Goal: Task Accomplishment & Management: Manage account settings

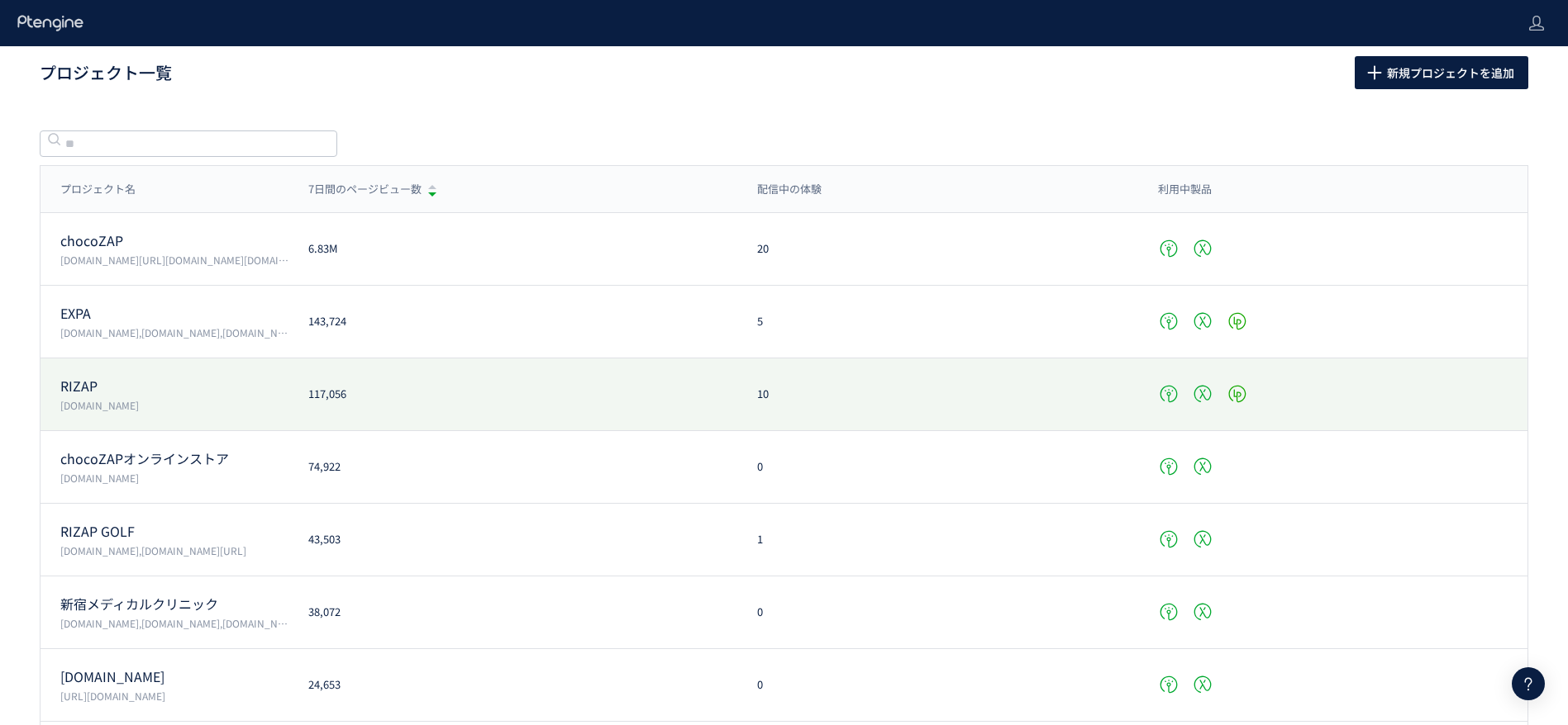
click at [399, 431] on div "RIZAP [DOMAIN_NAME] 117,056 10" at bounding box center [784, 467] width 1487 height 73
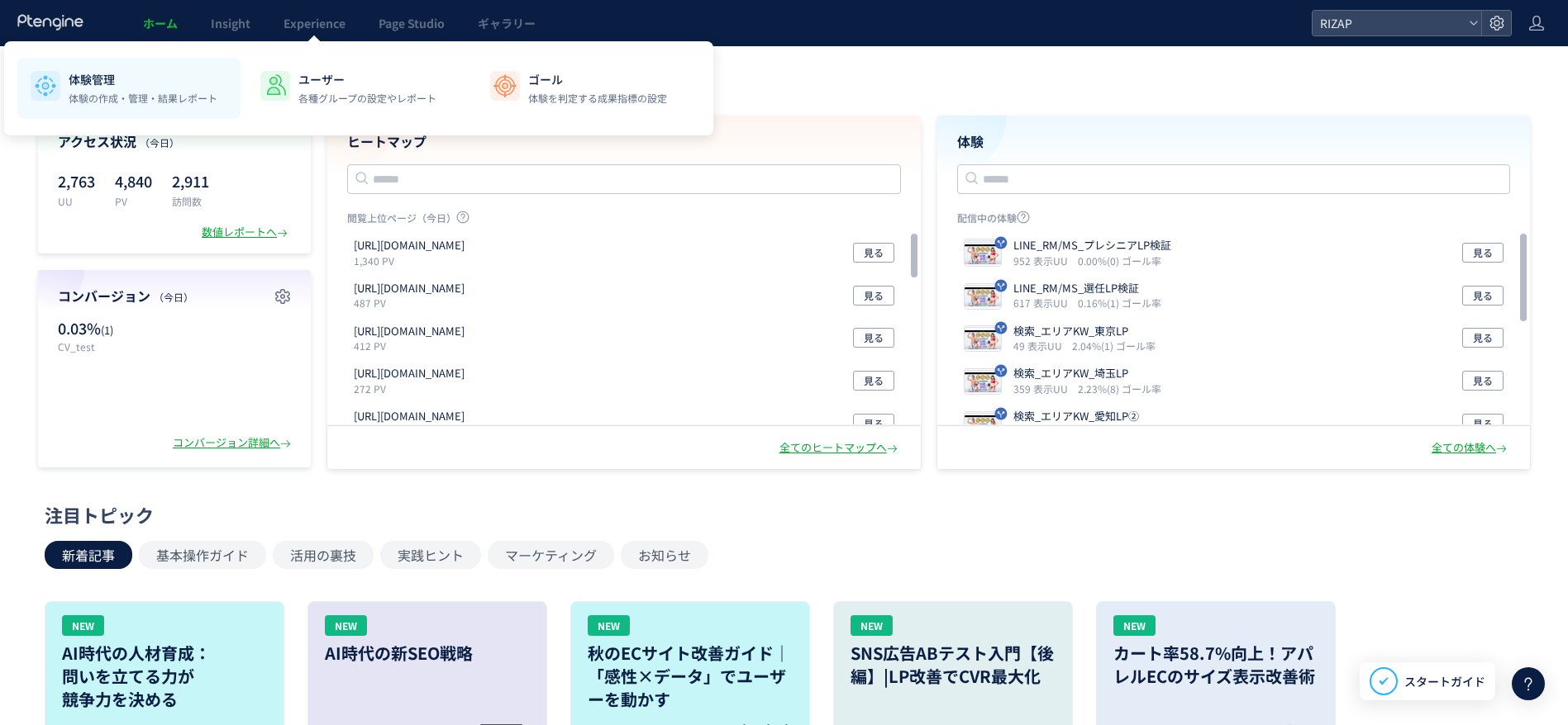
click at [153, 81] on p "体験管理" at bounding box center [143, 79] width 149 height 16
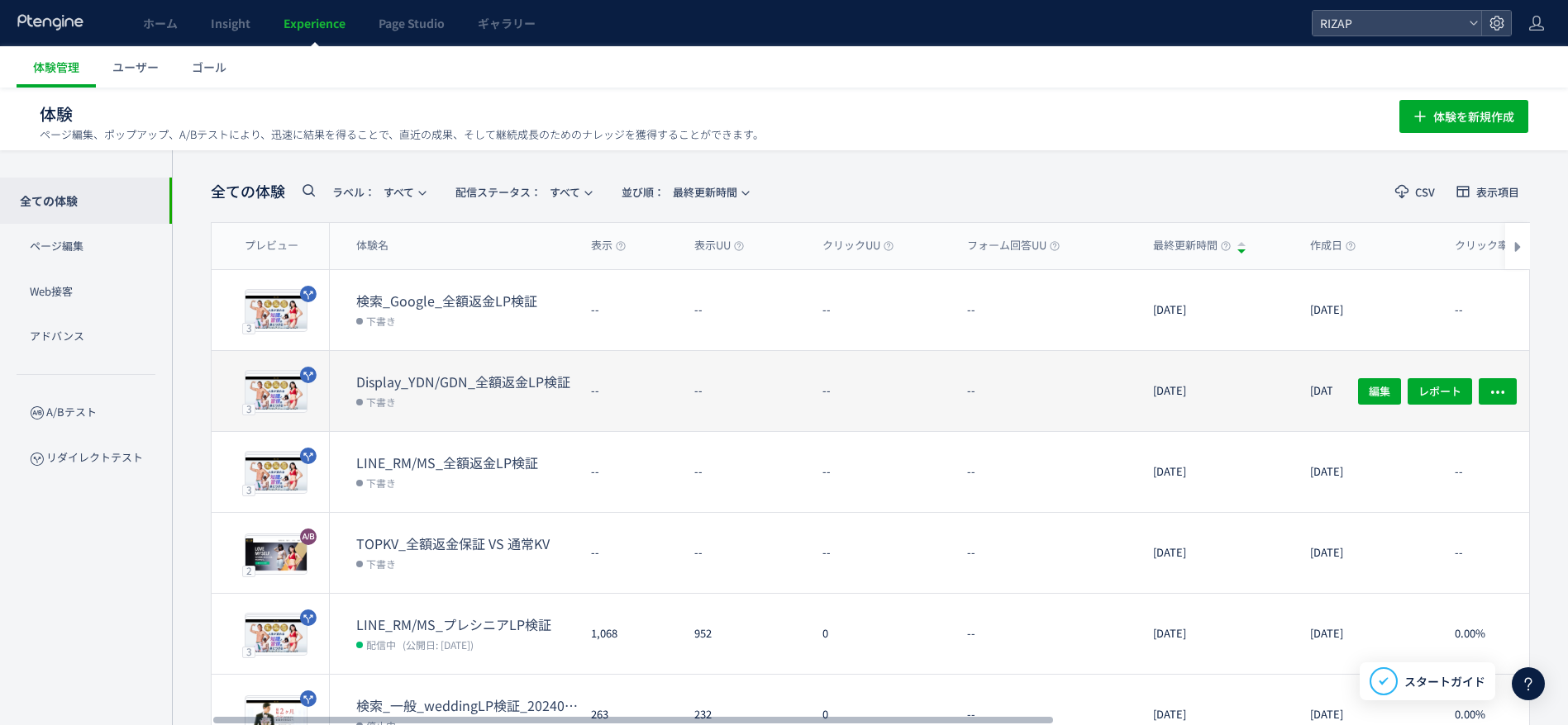
click at [483, 400] on dd "下書き" at bounding box center [467, 401] width 222 height 22
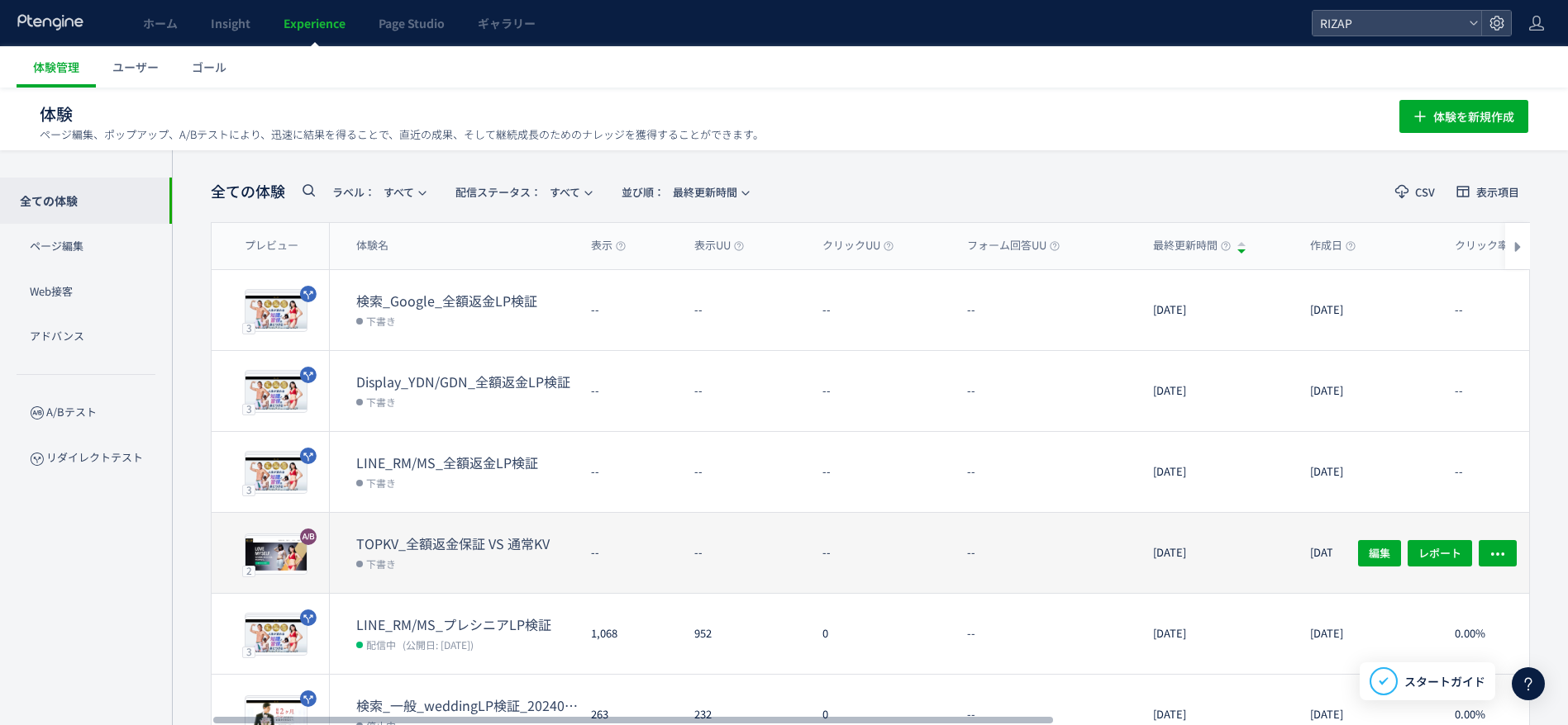
scroll to position [124, 0]
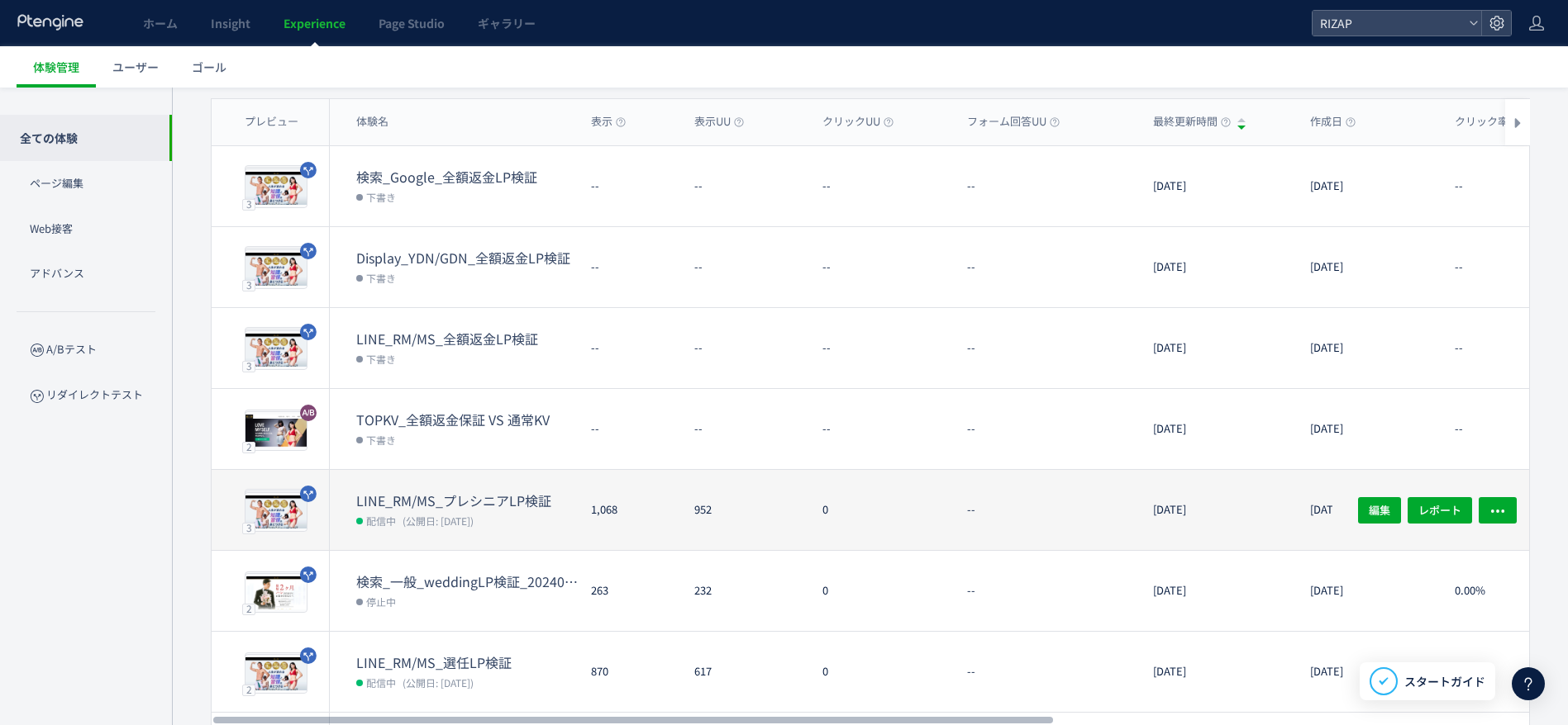
click at [448, 486] on div "LINE_RM/MS_プレシニアLP検証 配信中 (公開日: [DATE])" at bounding box center [454, 509] width 248 height 80
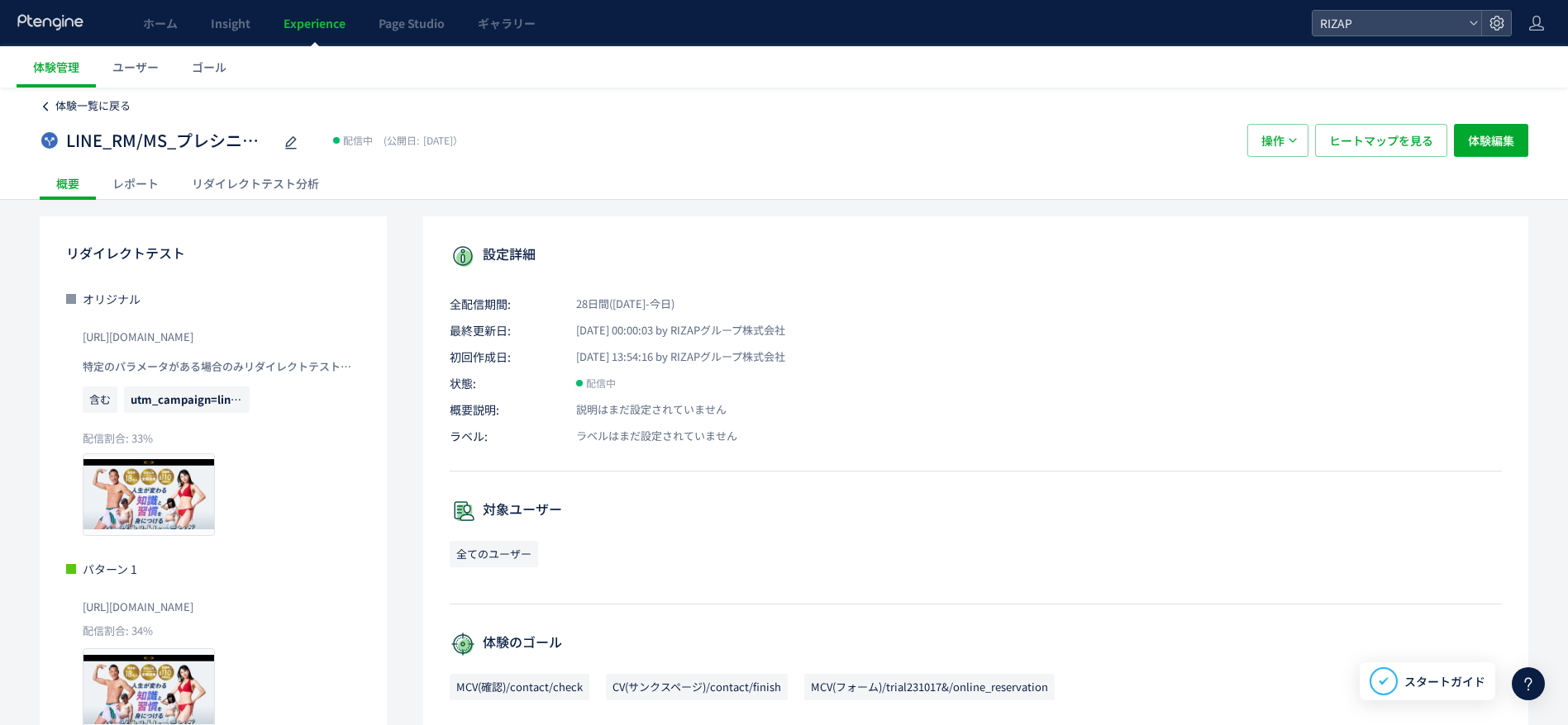
click at [78, 106] on span "体験一覧に戻る" at bounding box center [92, 105] width 75 height 15
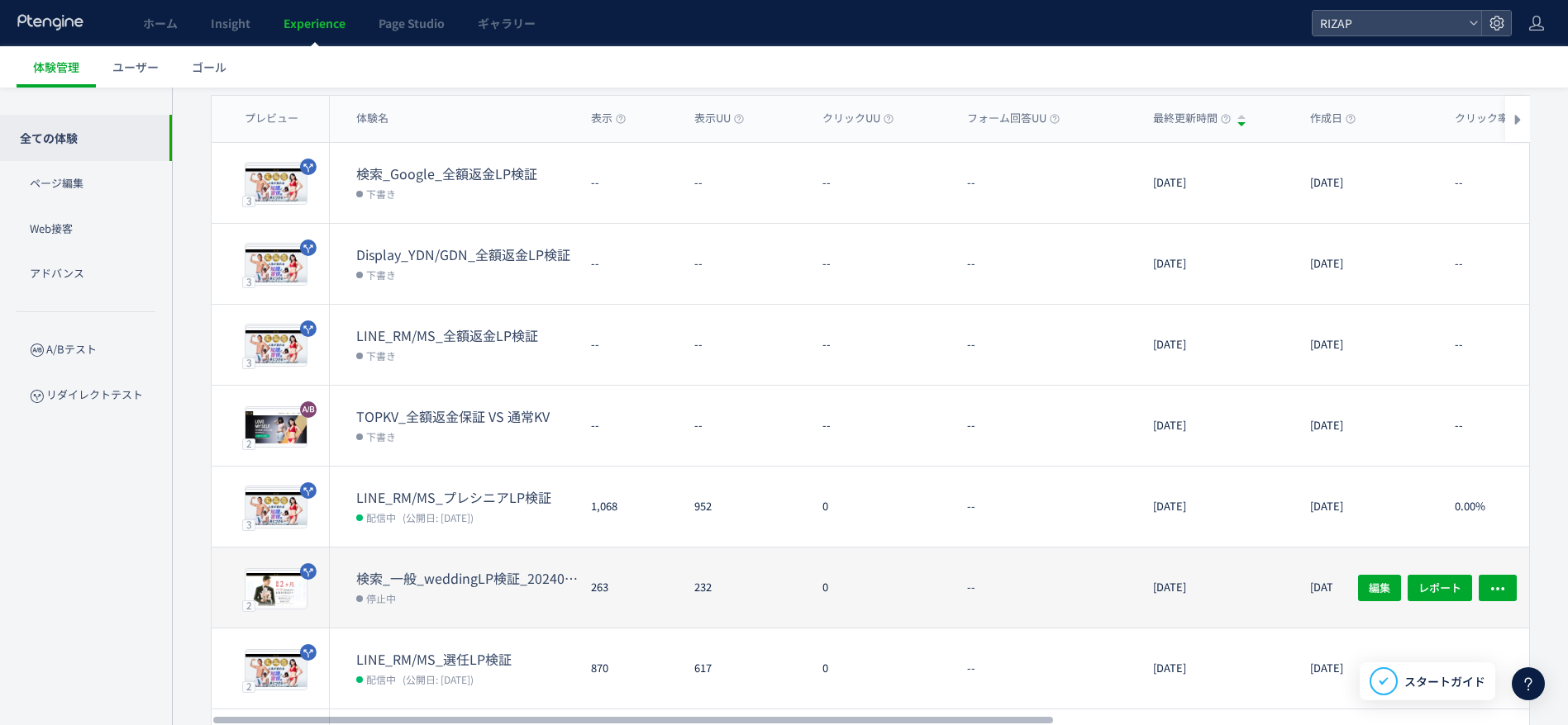
scroll to position [372, 0]
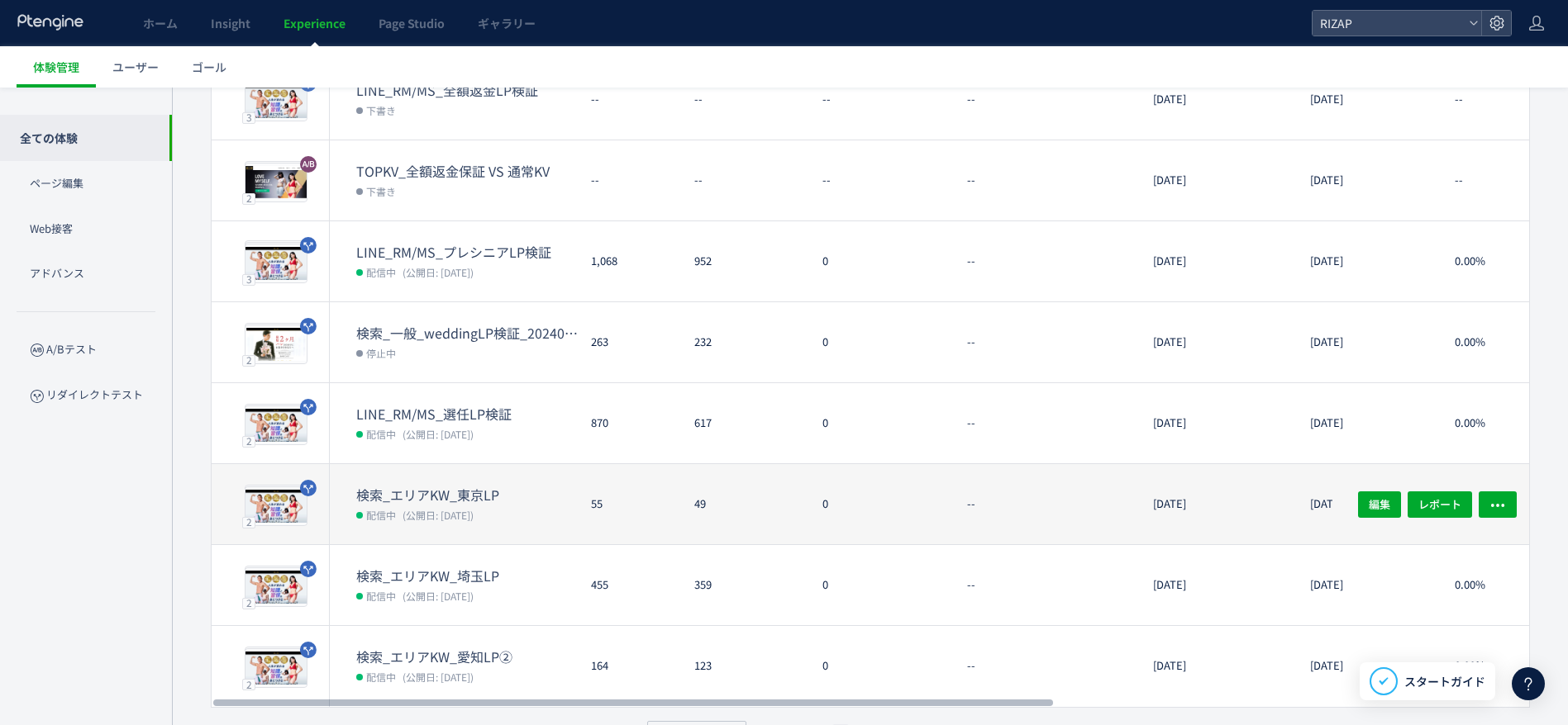
click at [458, 508] on span "(公開日: [DATE])" at bounding box center [438, 515] width 71 height 14
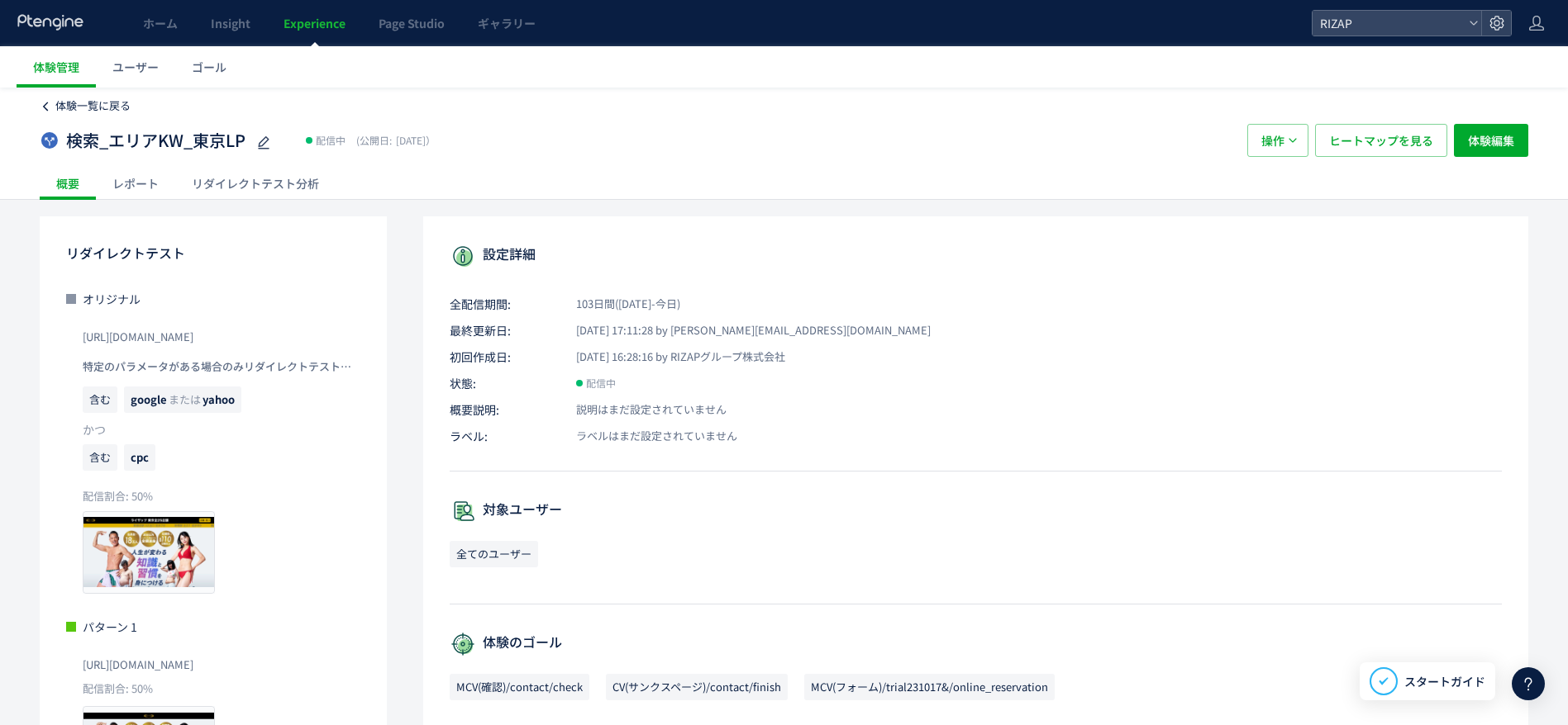
click at [53, 104] on link "体験一覧に戻る" at bounding box center [85, 106] width 91 height 15
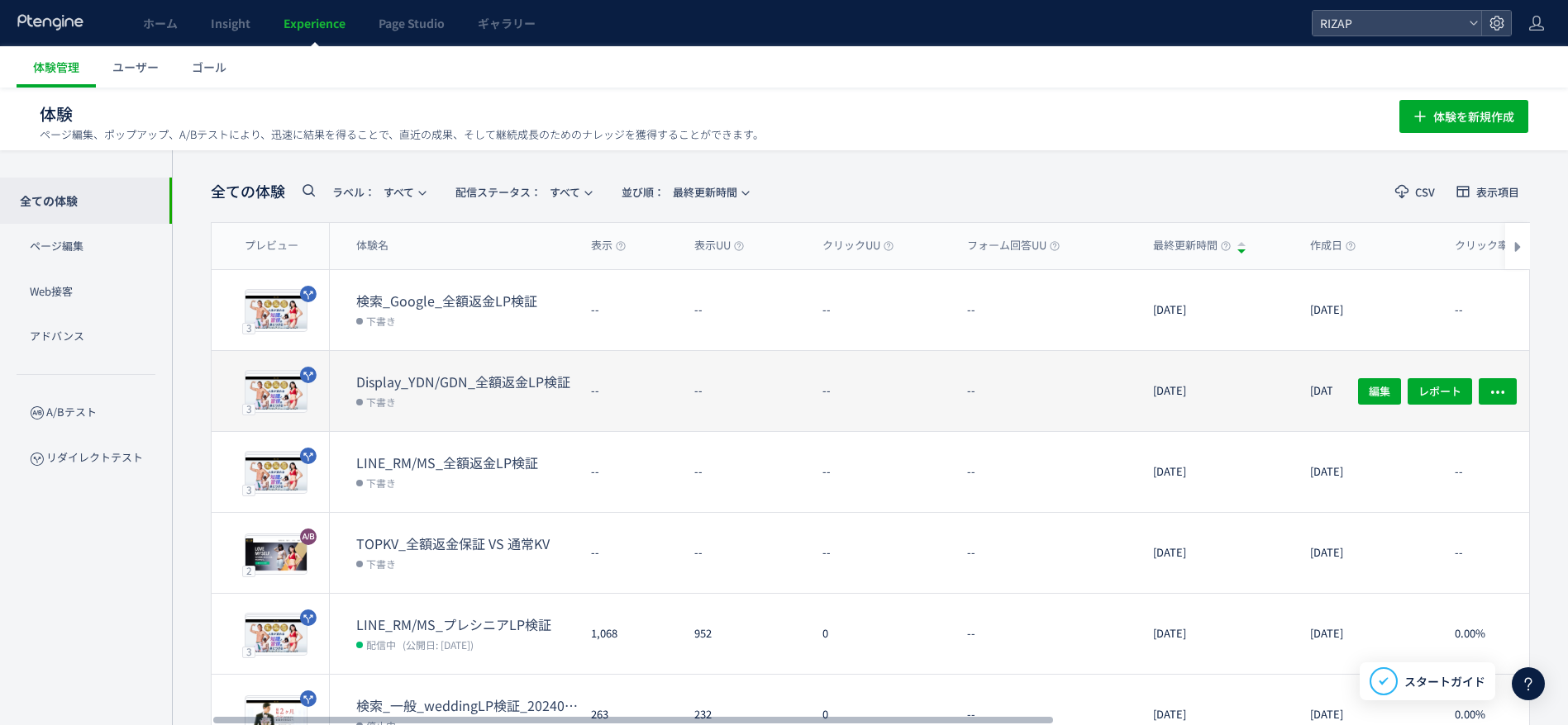
click at [400, 378] on dt "Display_YDN/GDN_全額返金LP検証" at bounding box center [467, 381] width 222 height 19
